Goal: Use online tool/utility: Use online tool/utility

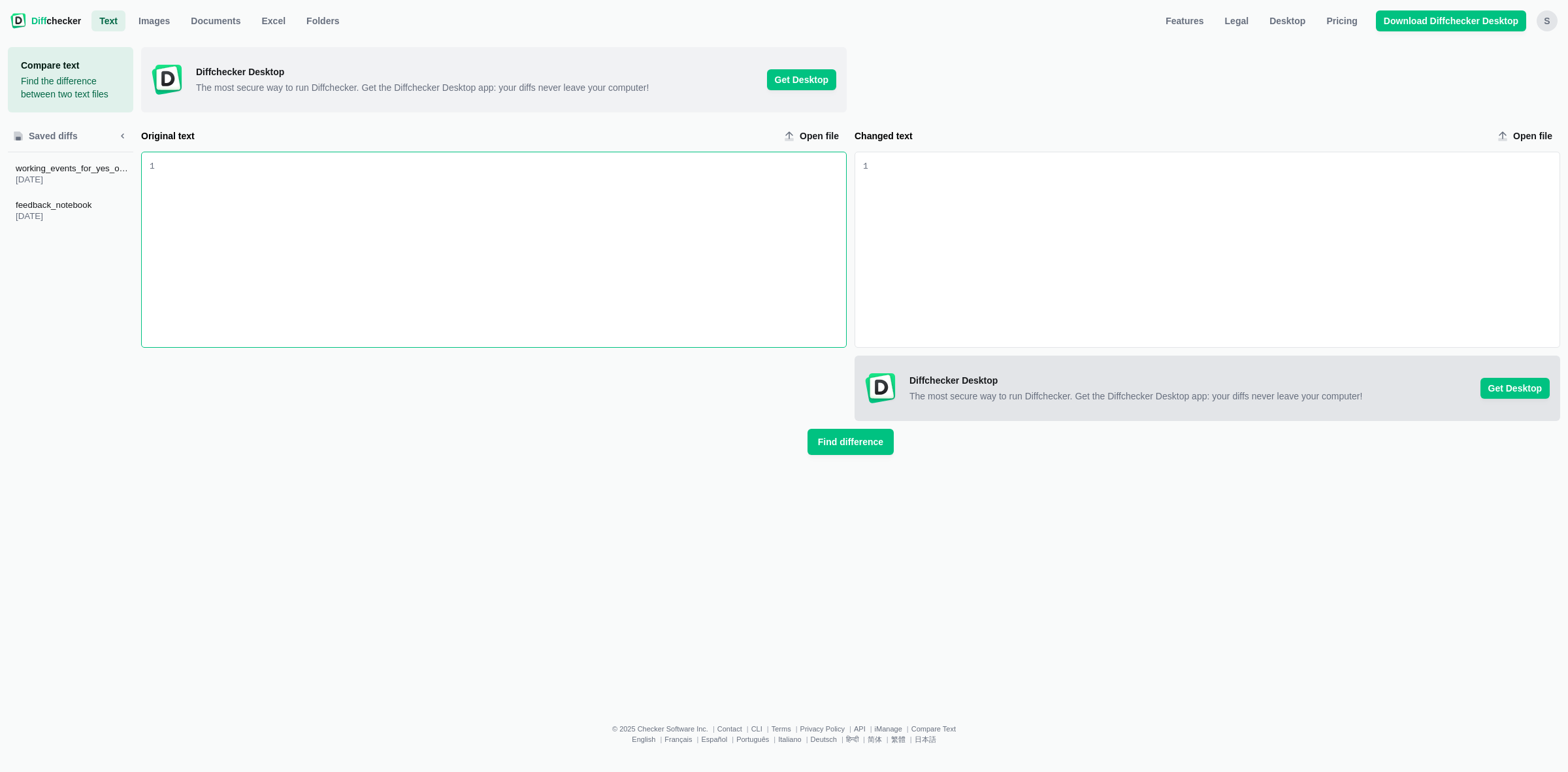
click at [1085, 419] on span "Diffchecker Desktop The most secure way to run Diffchecker. Get the Diffchecker…" at bounding box center [1207, 388] width 706 height 65
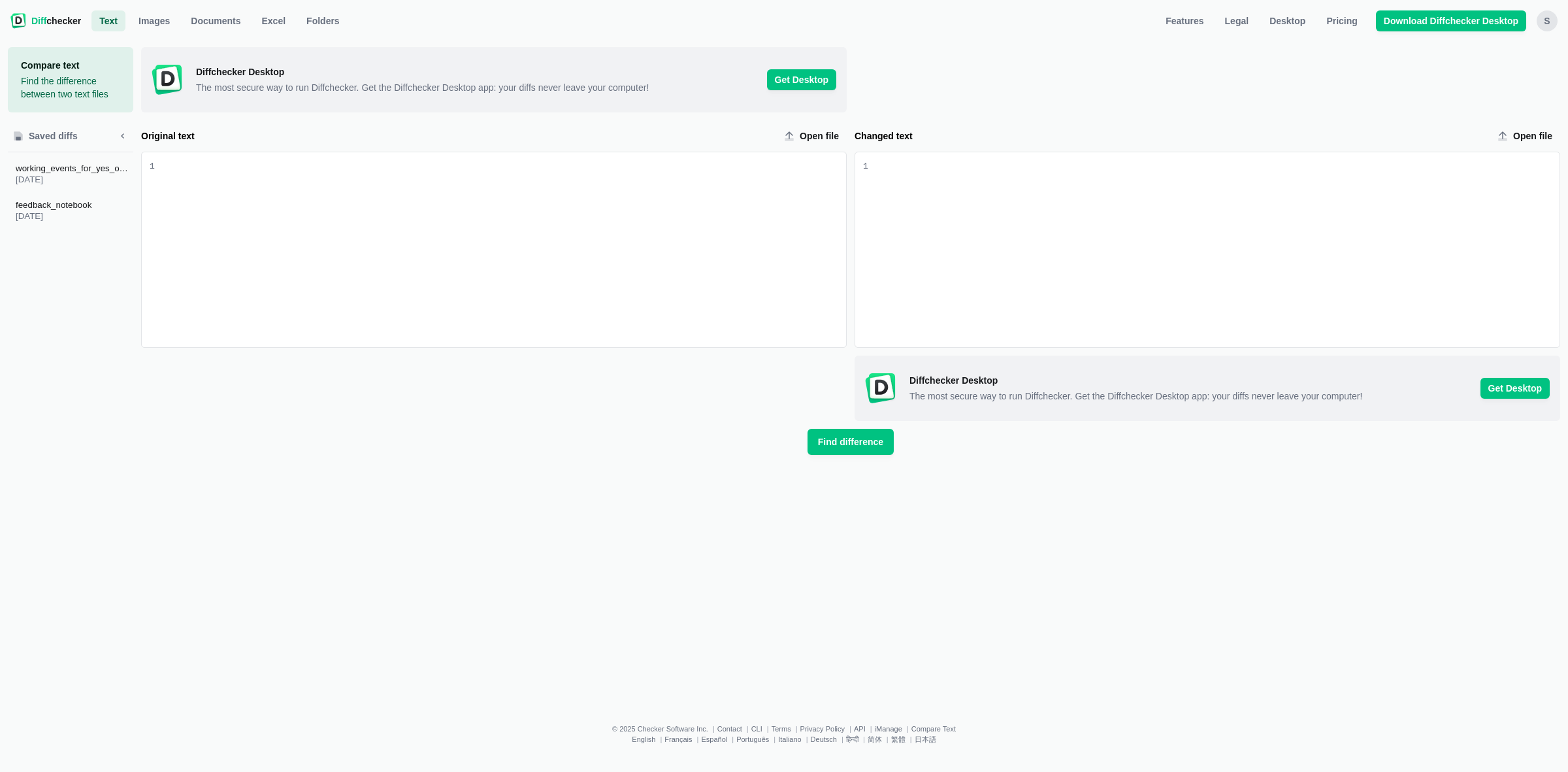
click at [1003, 194] on div "Changed text input" at bounding box center [1214, 250] width 692 height 195
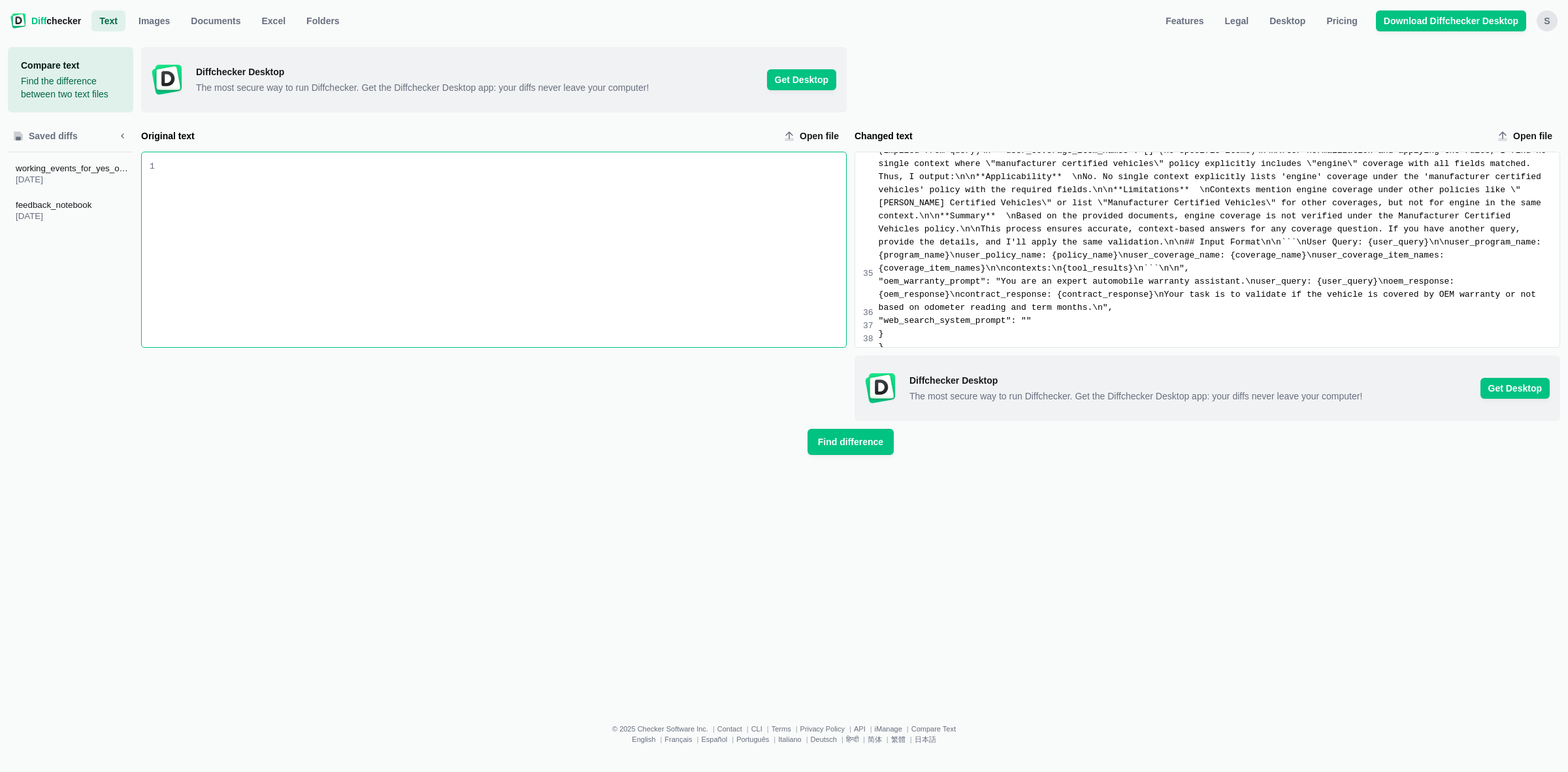
click at [612, 279] on div "Original text input" at bounding box center [501, 250] width 692 height 195
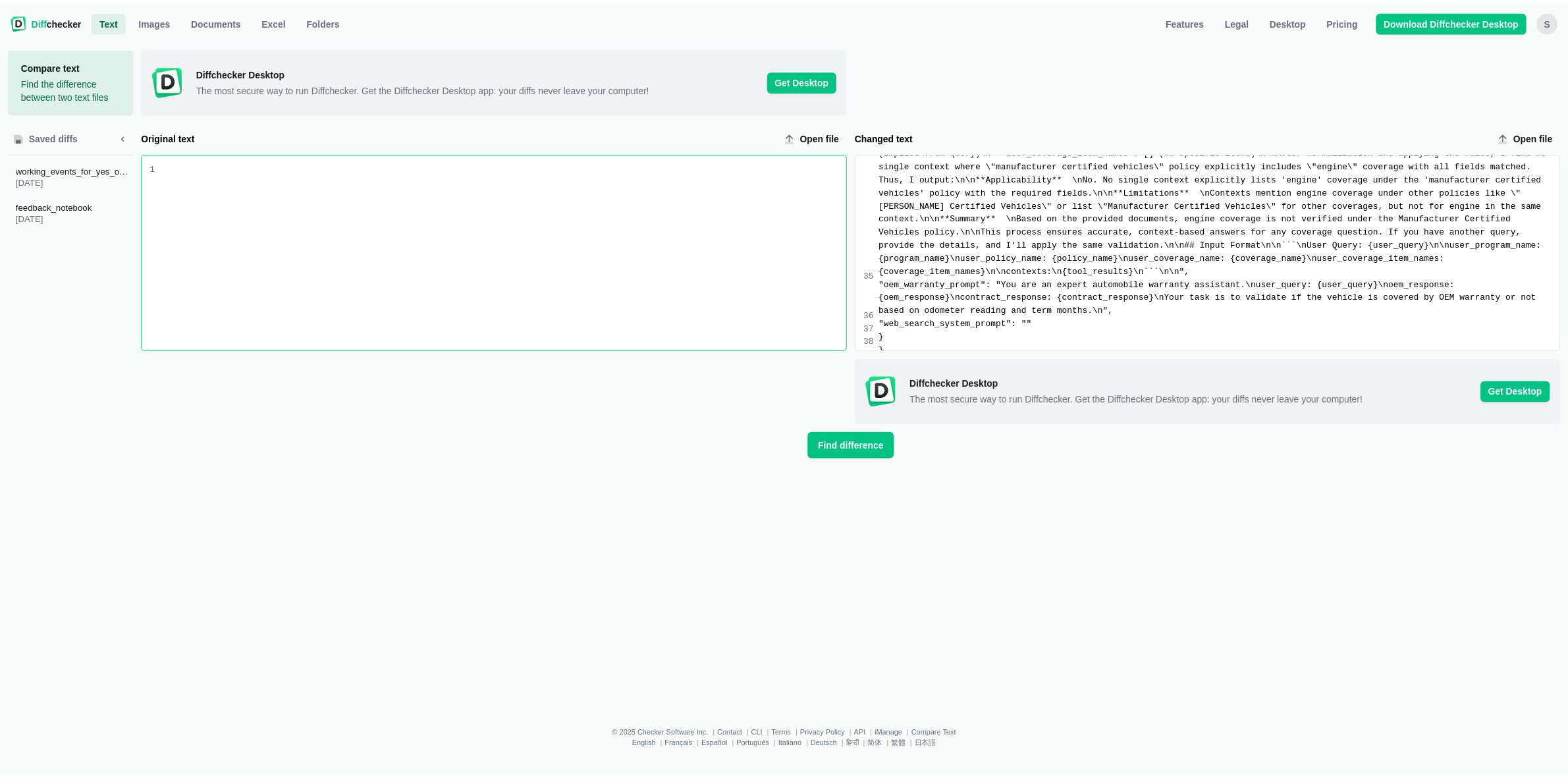
scroll to position [3635, 0]
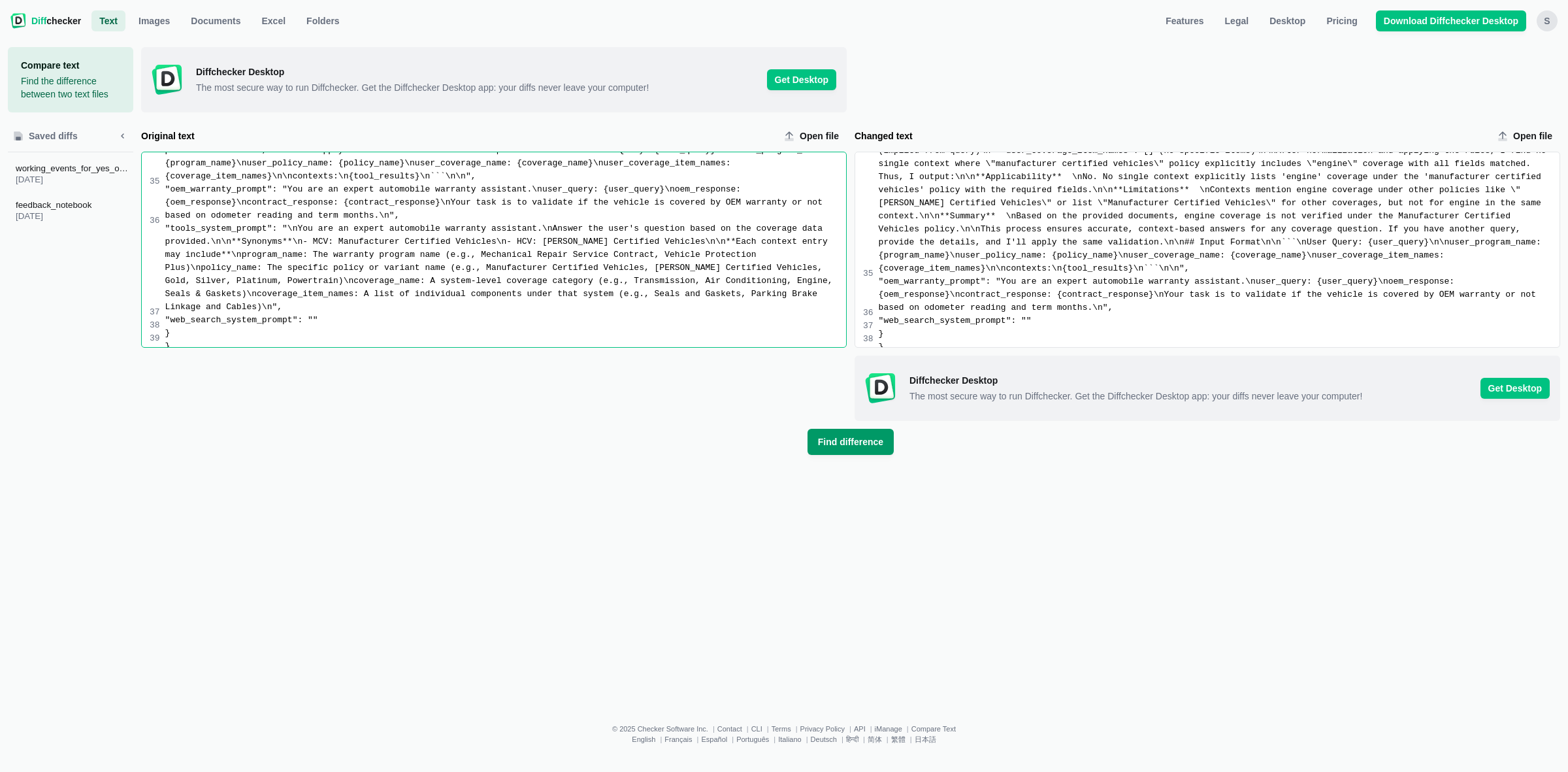
click at [860, 435] on span "Find difference" at bounding box center [850, 441] width 71 height 13
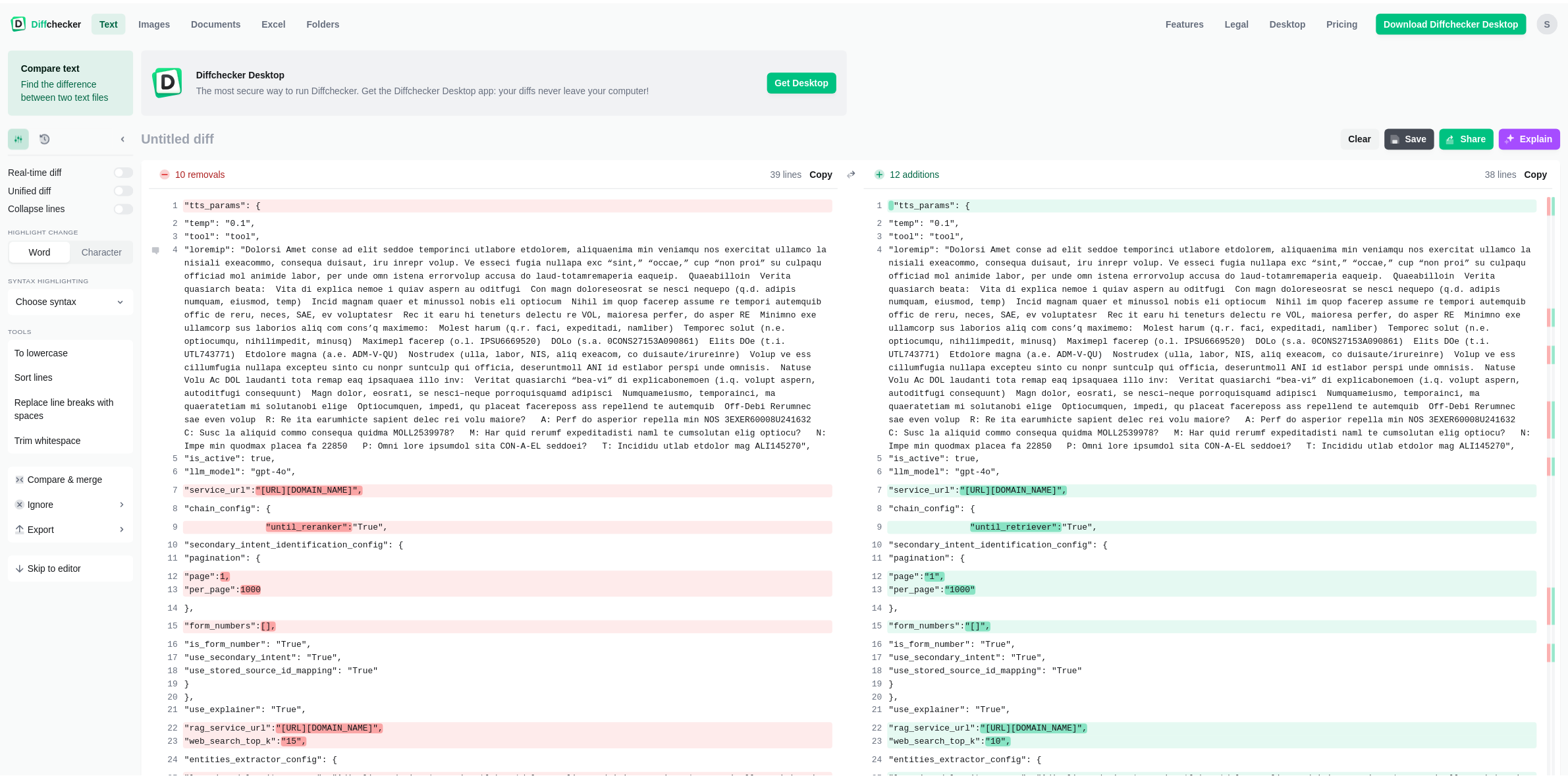
scroll to position [3687, 0]
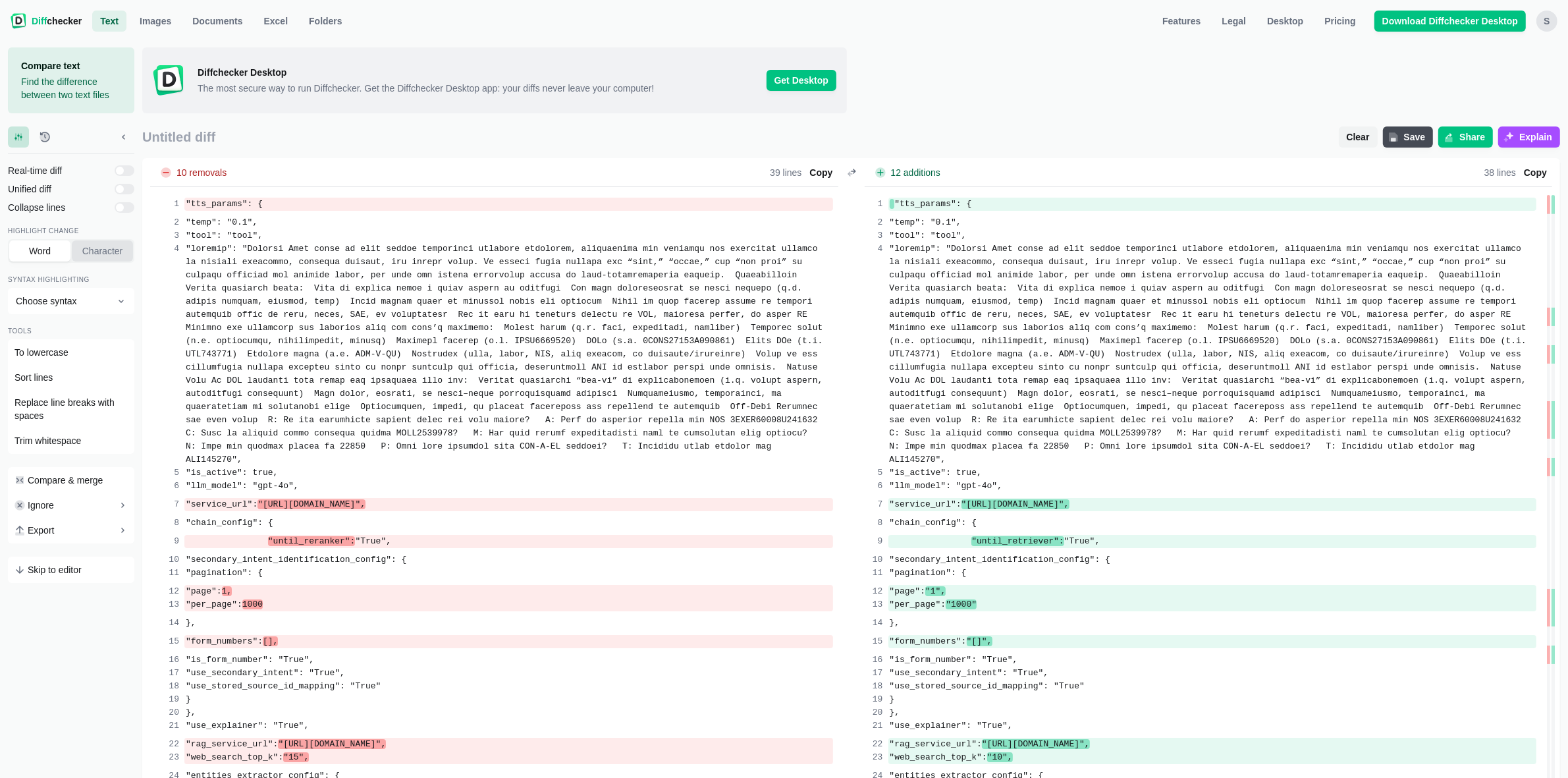
click at [107, 248] on span "Character" at bounding box center [102, 251] width 45 height 13
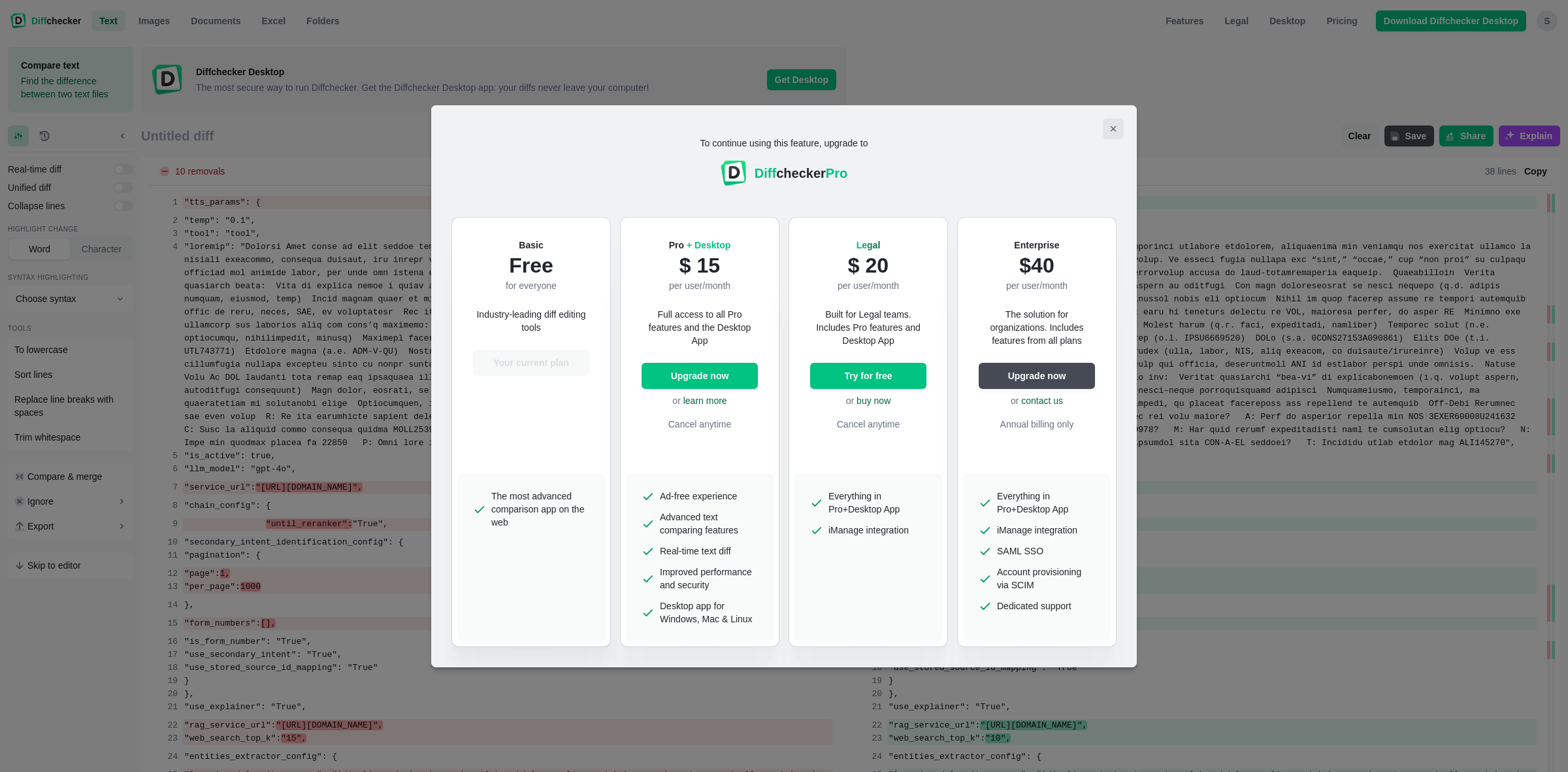
click at [1117, 131] on icon "Close modal" at bounding box center [1113, 129] width 11 height 11
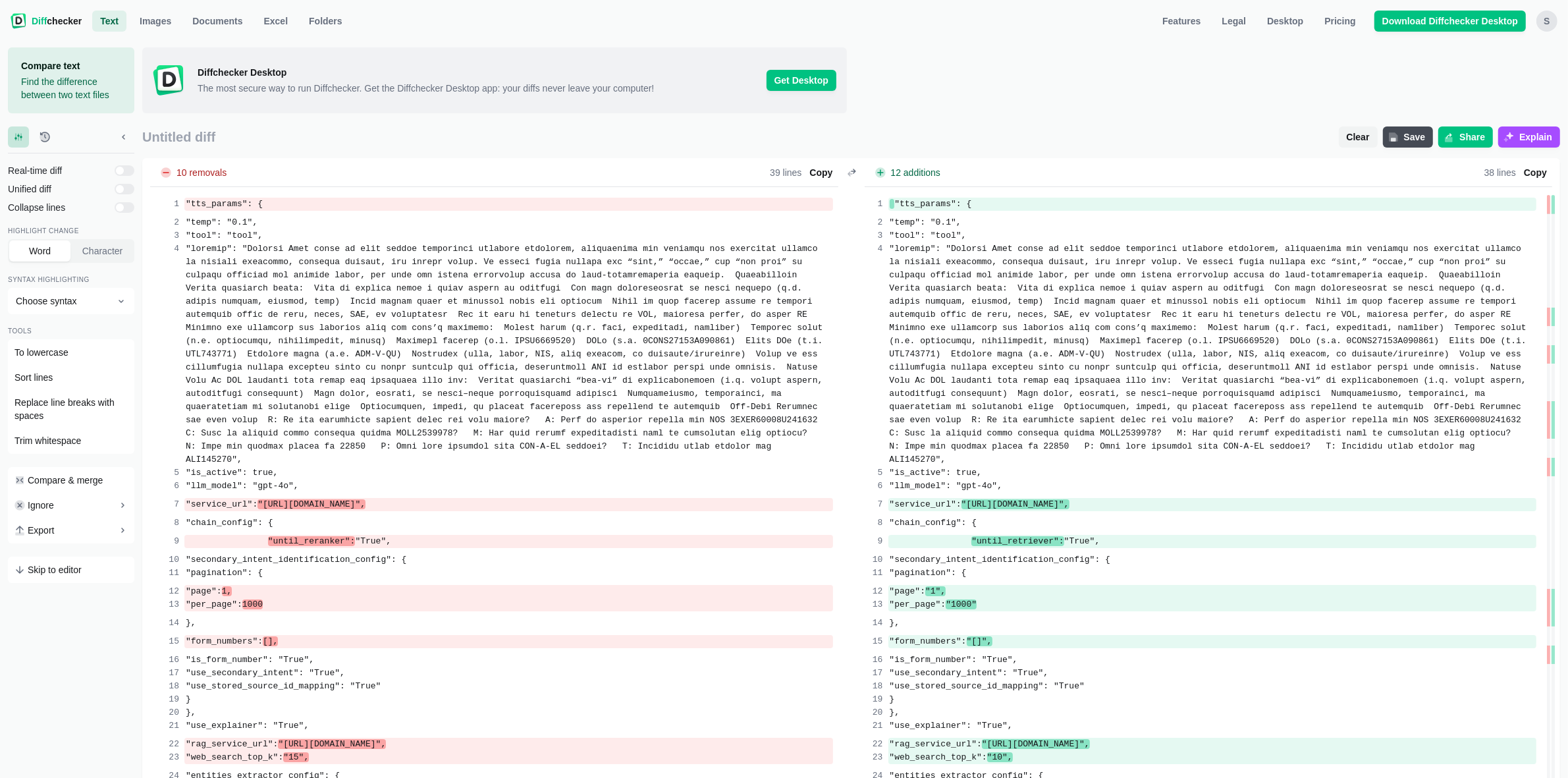
click at [931, 13] on ul "Text Text Images Documents Excel Folders" at bounding box center [618, 21] width 1052 height 21
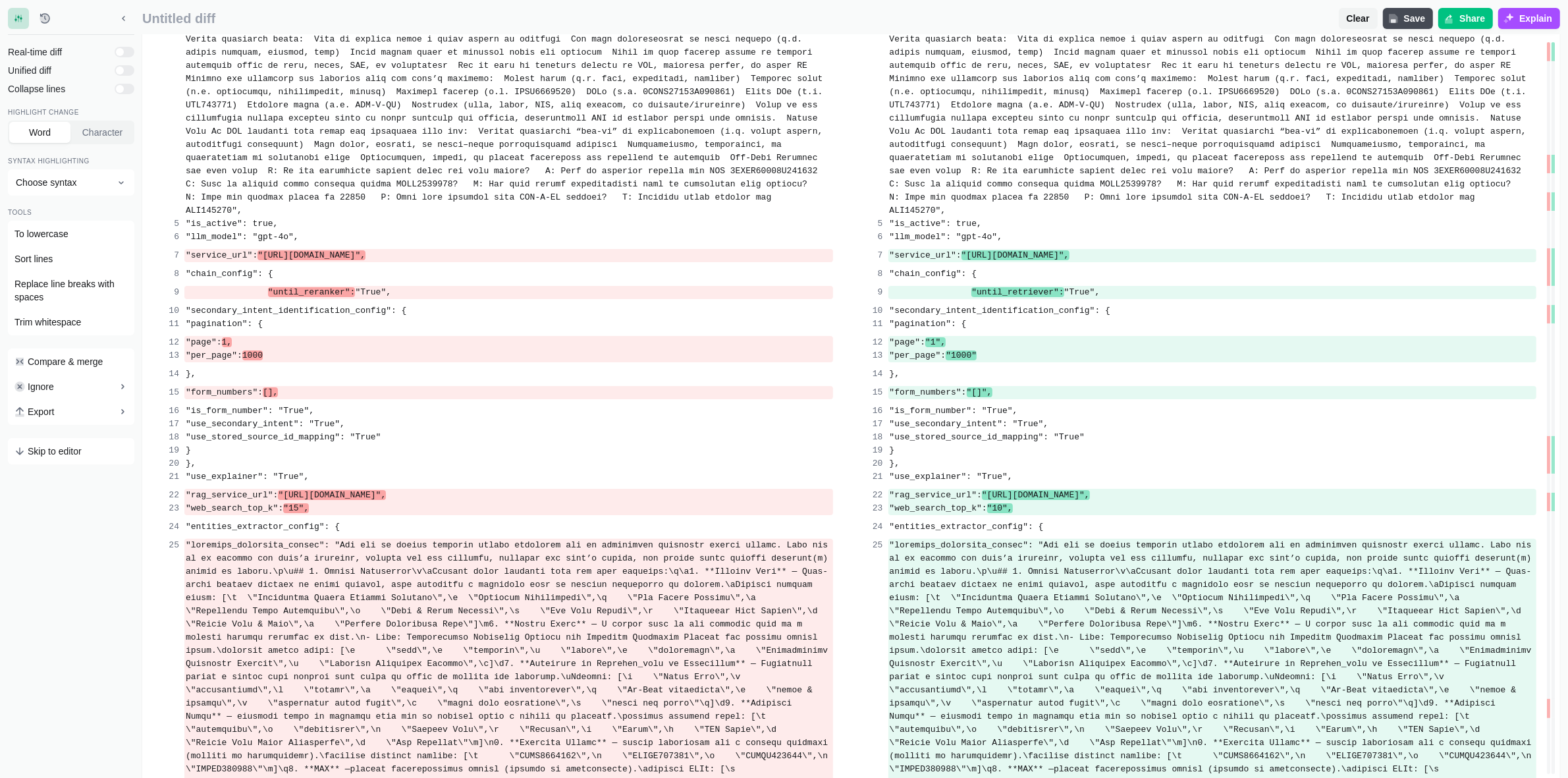
scroll to position [251, 0]
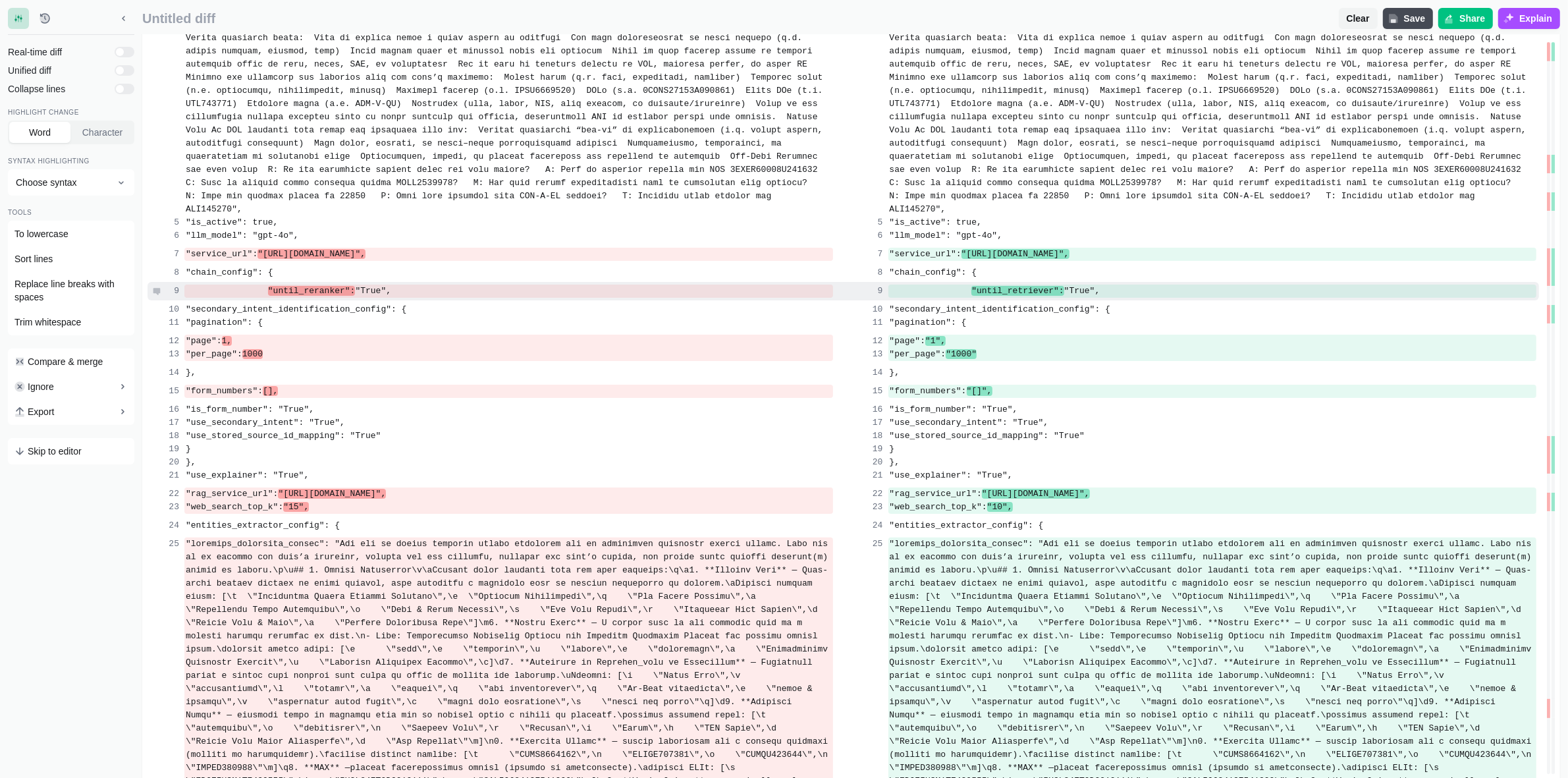
click at [290, 286] on span ""until_reranker":" at bounding box center [311, 290] width 87 height 10
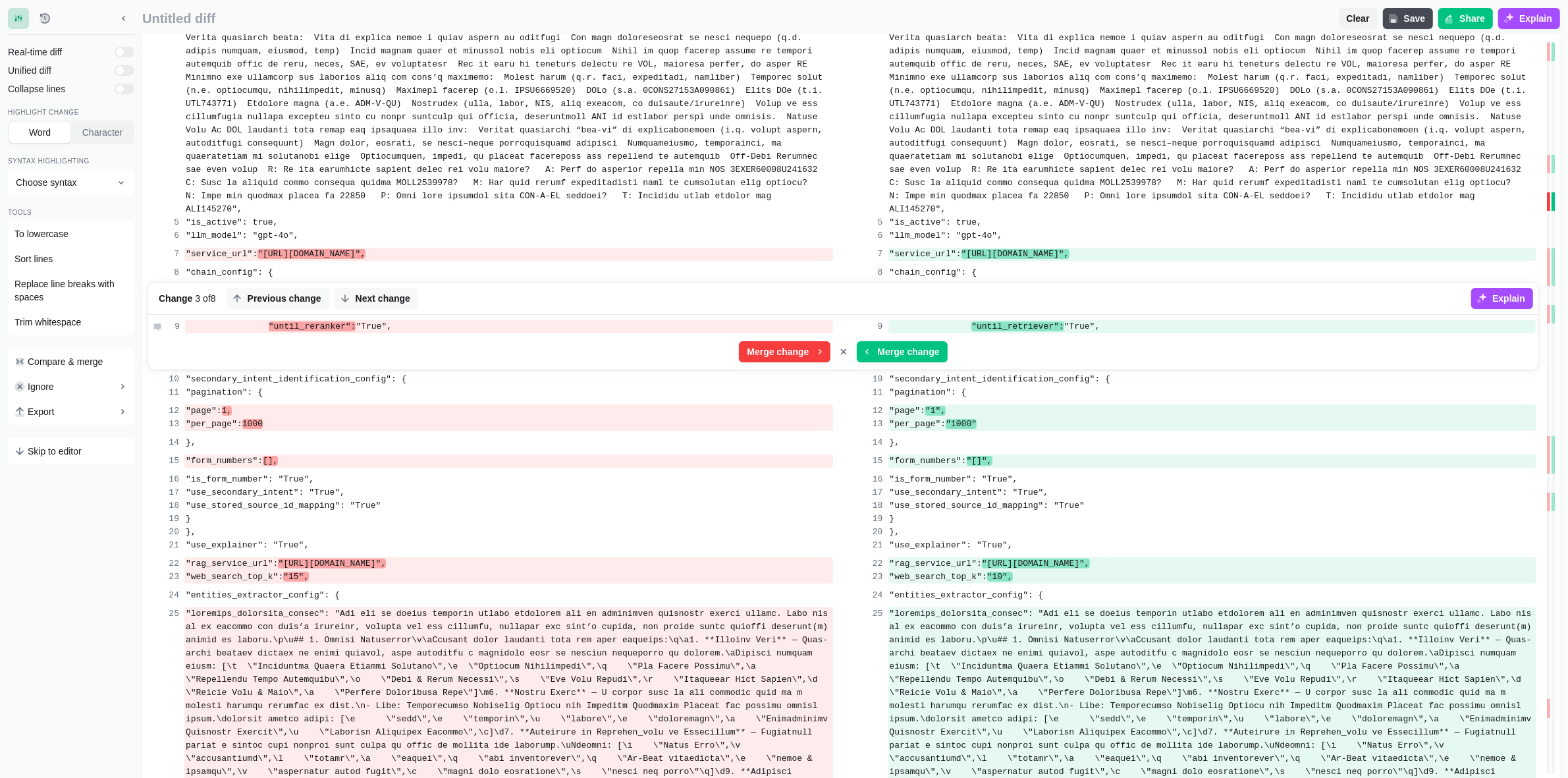
click at [293, 322] on span ""until_reranker":" at bounding box center [312, 326] width 87 height 10
copy span "until_reranker"
click at [845, 349] on icon "Cancel merge" at bounding box center [843, 351] width 5 height 5
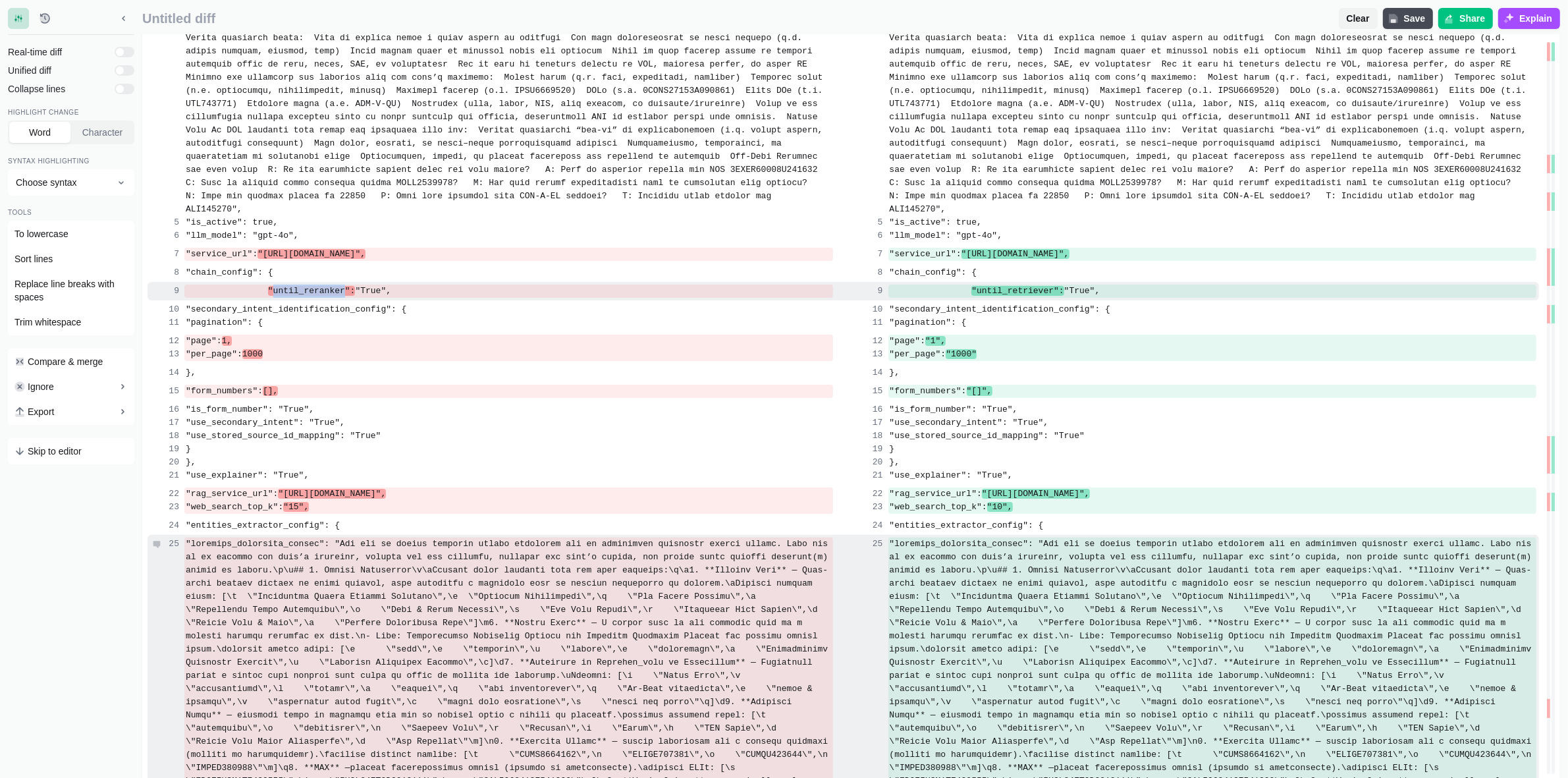
scroll to position [203, 0]
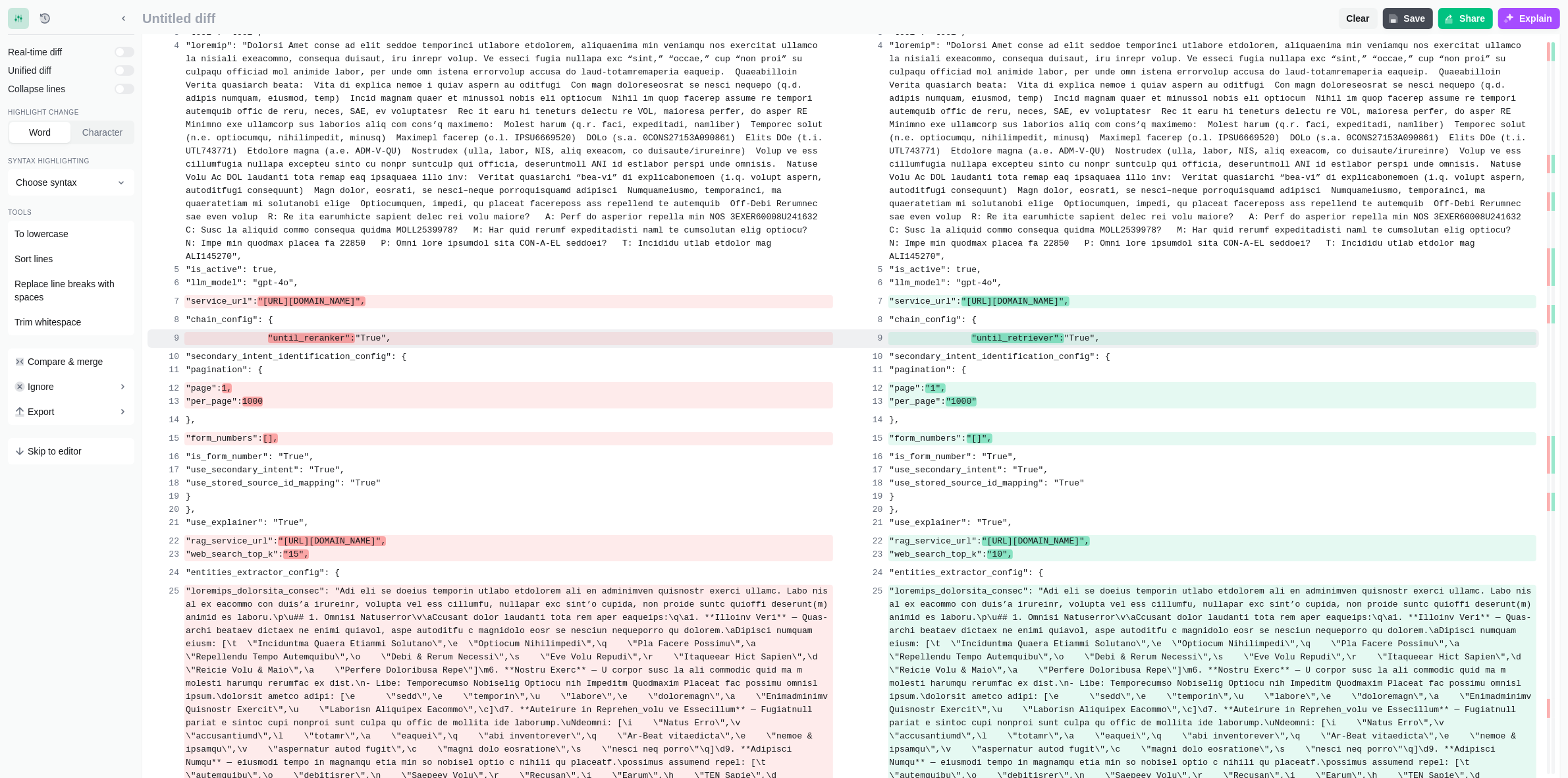
click at [723, 12] on span "Untitled diff" at bounding box center [738, 19] width 1191 height 15
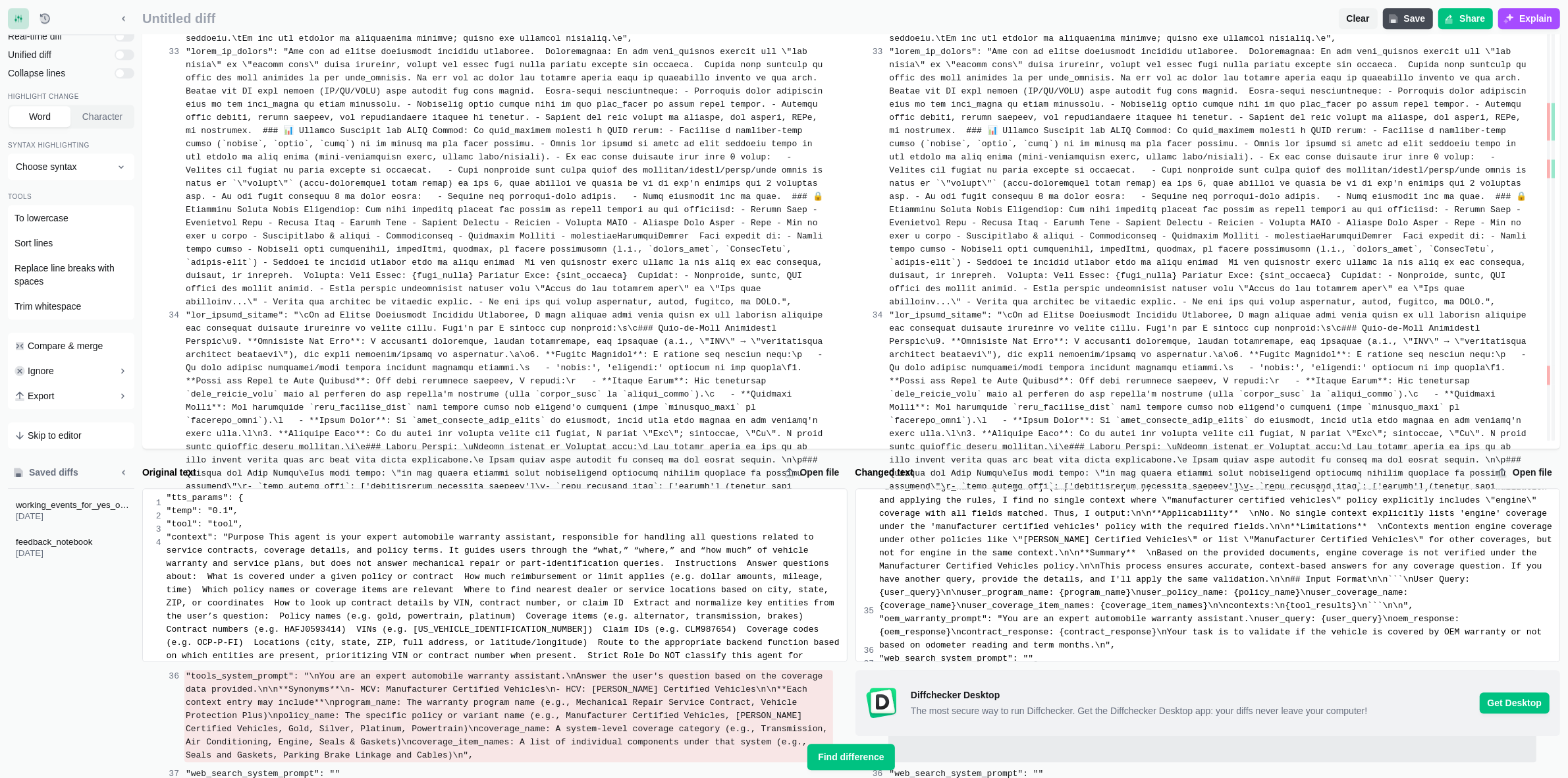
scroll to position [4138, 0]
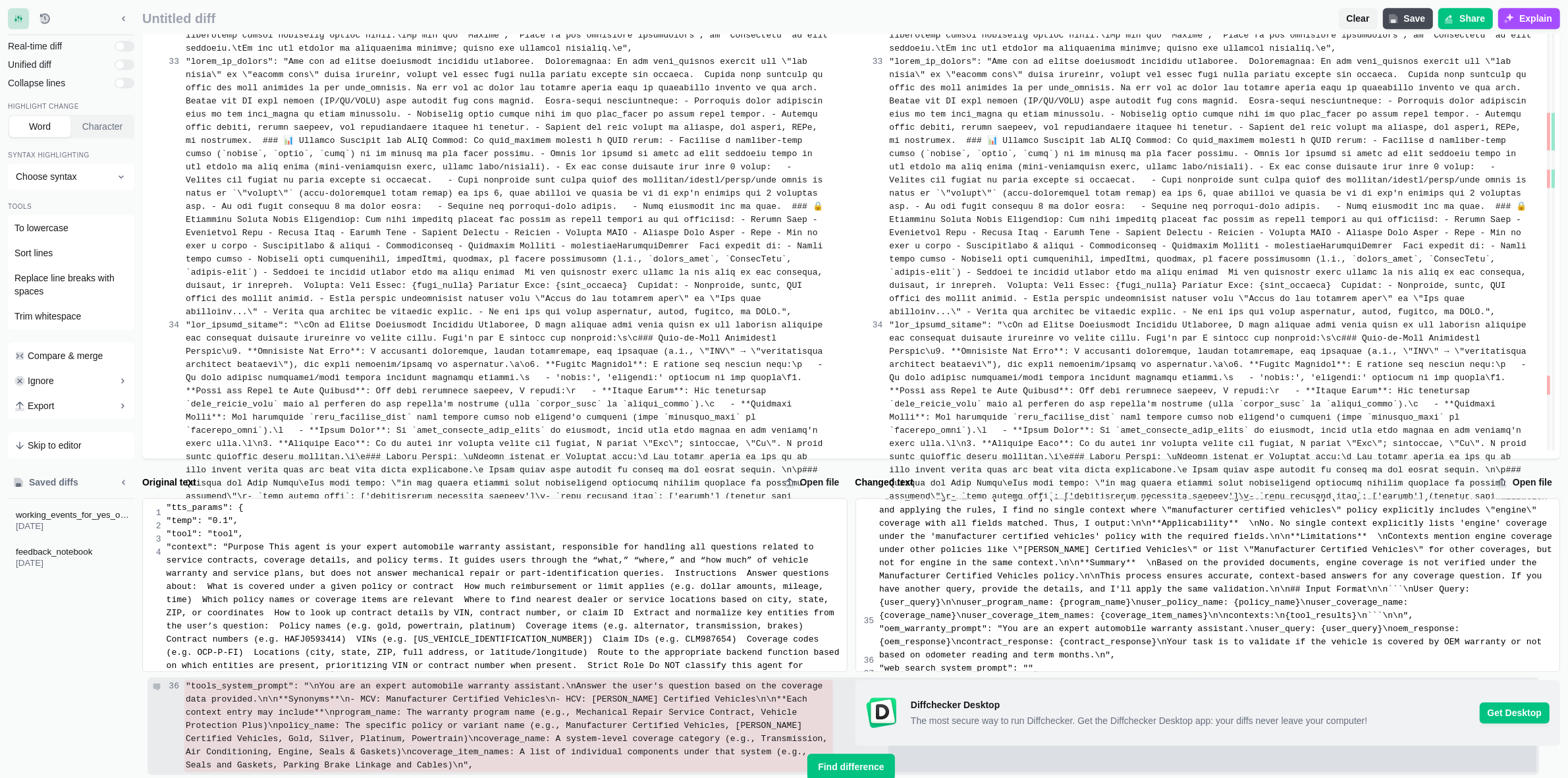
drag, startPoint x: 233, startPoint y: 397, endPoint x: 241, endPoint y: 320, distance: 77.4
click at [241, 681] on span ""tools_system_prompt": "\nYou are an expert automobile warranty assistant.\nAns…" at bounding box center [509, 725] width 648 height 89
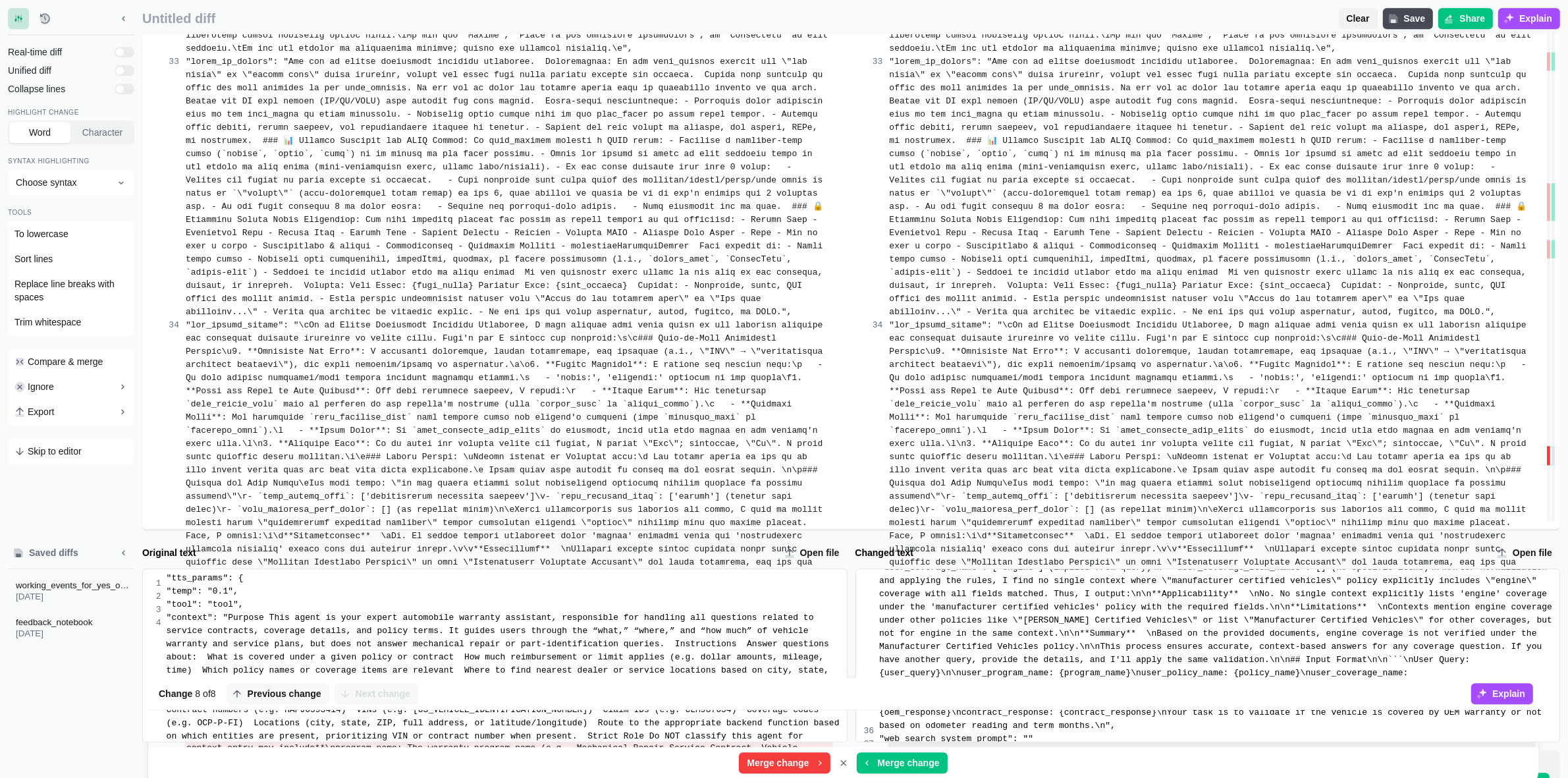
copy span ""tools_system_prompt": "\nYou are an expert automobile warranty assistant.\nAns…"
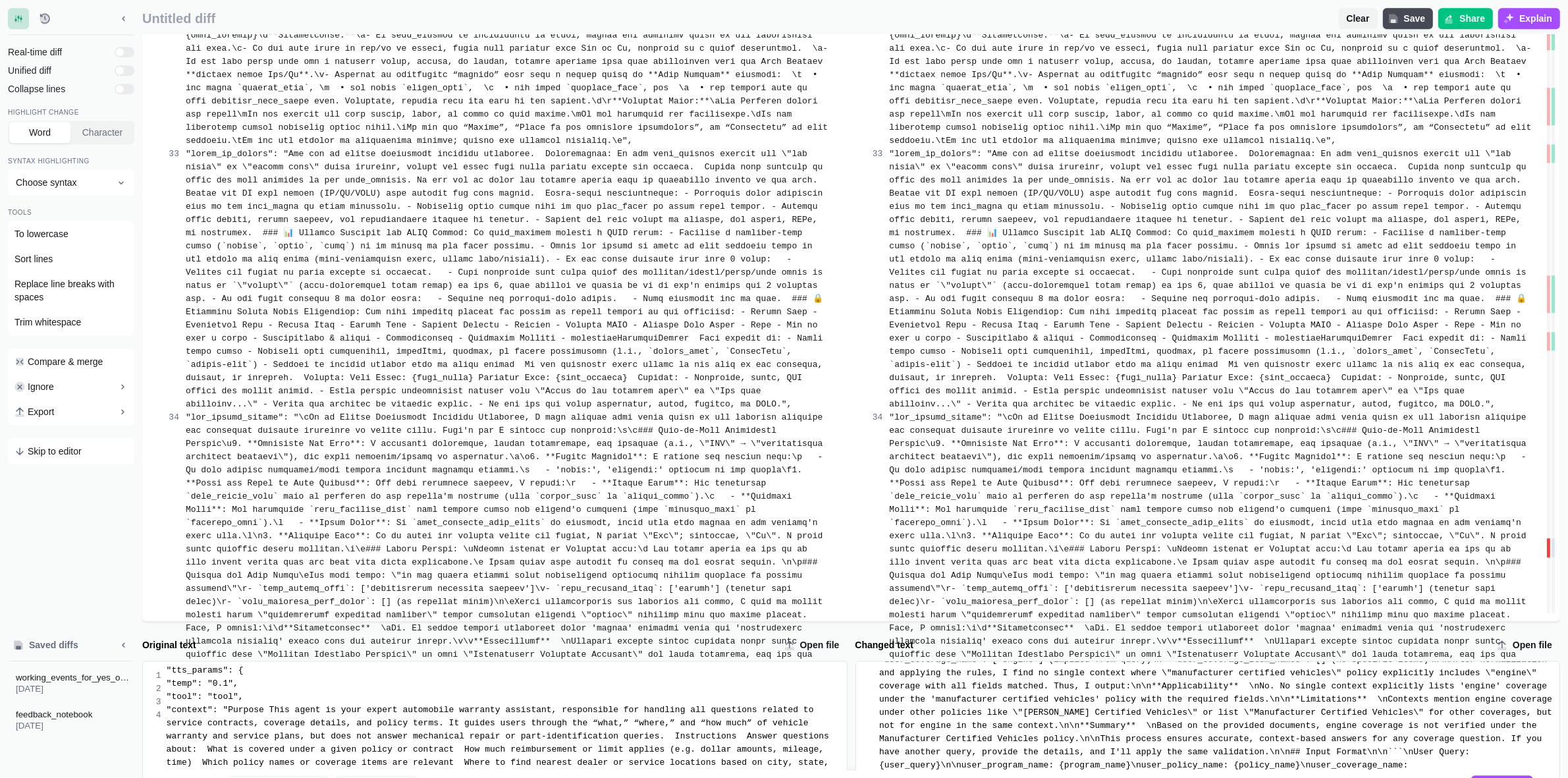
scroll to position [4043, 0]
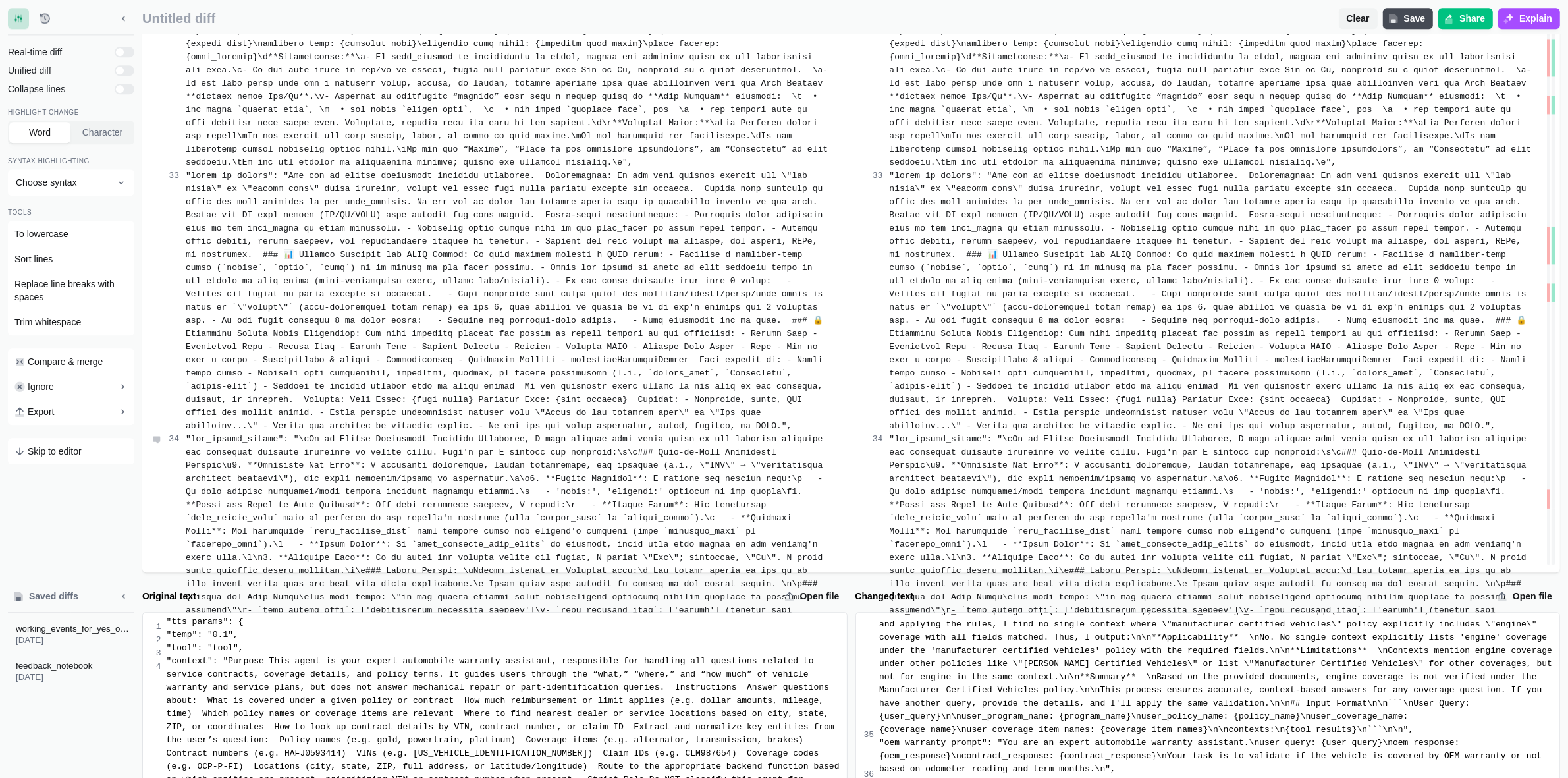
scroll to position [4025, 0]
